Goal: Information Seeking & Learning: Learn about a topic

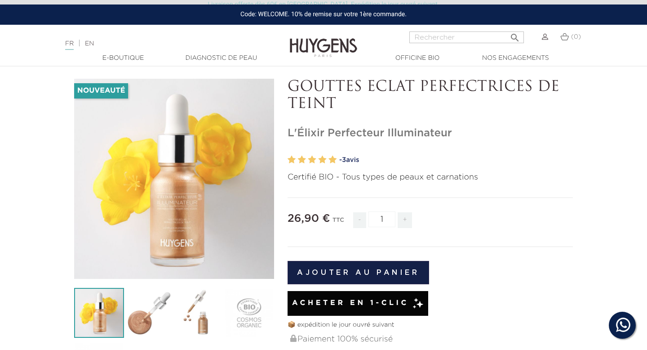
scroll to position [8, 0]
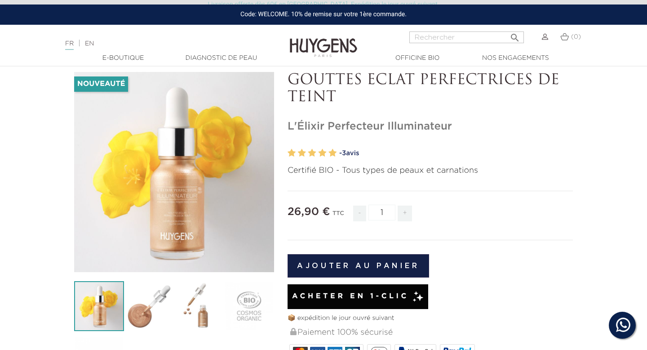
drag, startPoint x: 460, startPoint y: 125, endPoint x: 286, endPoint y: 122, distance: 173.4
click at [286, 122] on div "GOUTTES ECLAT PERFECTRICES DE TEINT L'Élixir Perfecteur Illuminateur" at bounding box center [430, 330] width 299 height 517
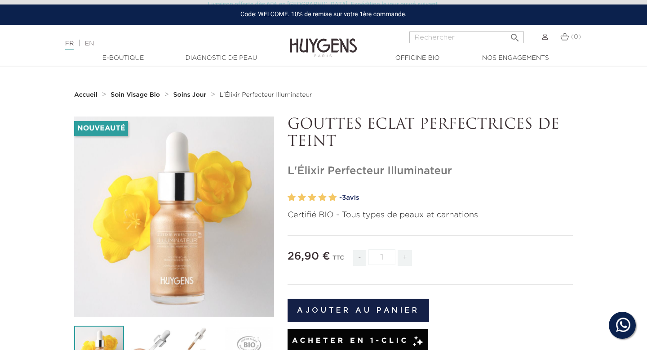
scroll to position [13, 0]
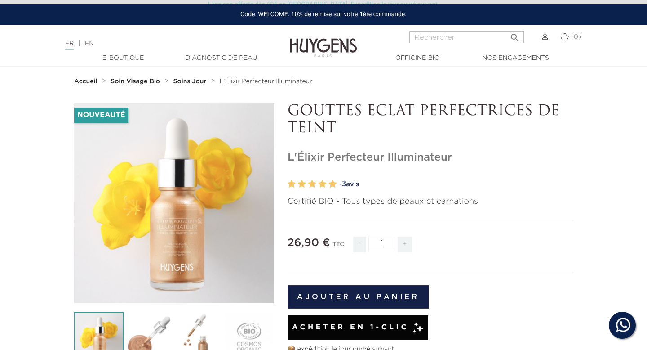
click at [94, 43] on link "EN" at bounding box center [89, 43] width 9 height 6
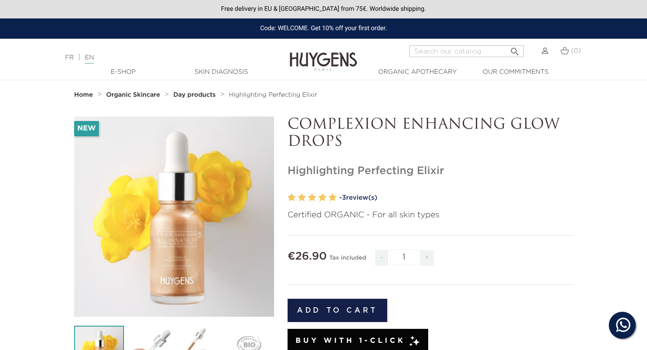
drag, startPoint x: 447, startPoint y: 169, endPoint x: 279, endPoint y: 169, distance: 168.0
click at [279, 169] on div "New   " at bounding box center [323, 344] width 512 height 456
click at [376, 164] on div "COMPLEXION ENHANCING GLOW DROPS Highlighting Perfecting Elixir" at bounding box center [430, 344] width 299 height 456
